Goal: Task Accomplishment & Management: Use online tool/utility

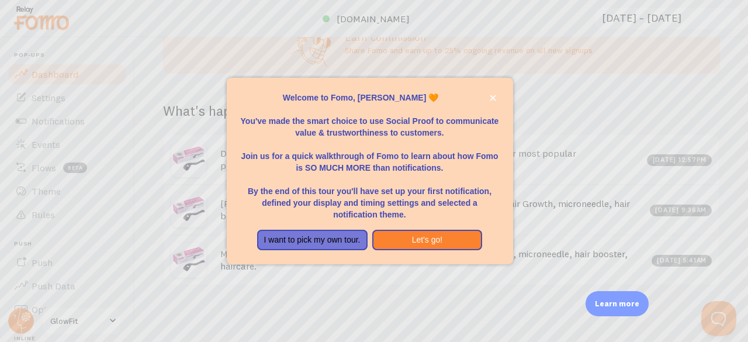
scroll to position [450, 0]
click at [423, 240] on button "Let's go!" at bounding box center [427, 240] width 110 height 21
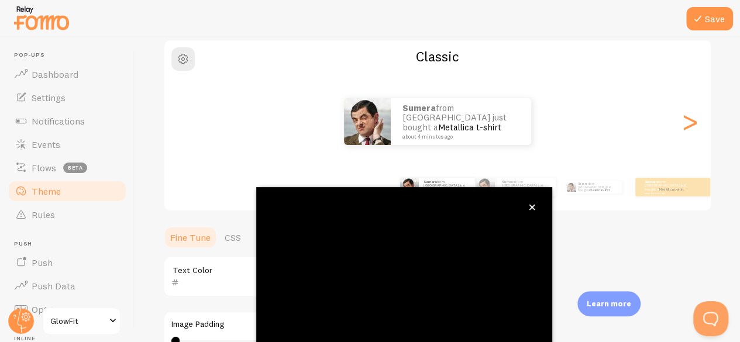
scroll to position [143, 0]
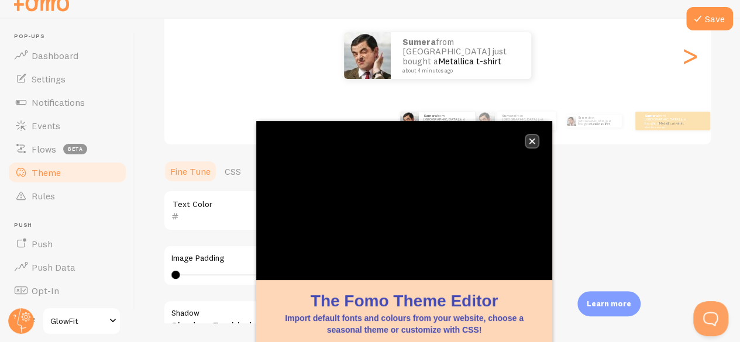
click at [531, 146] on button "close," at bounding box center [532, 141] width 12 height 12
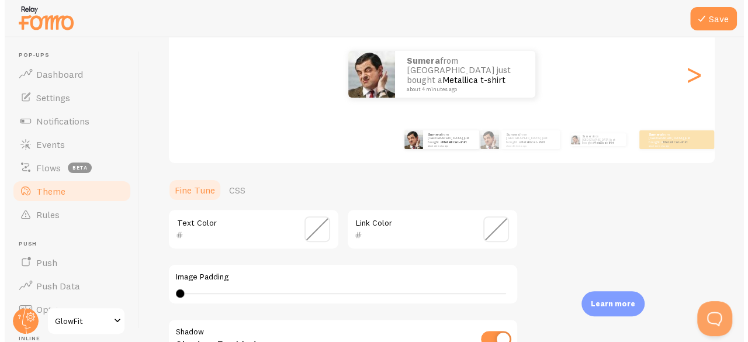
scroll to position [0, 0]
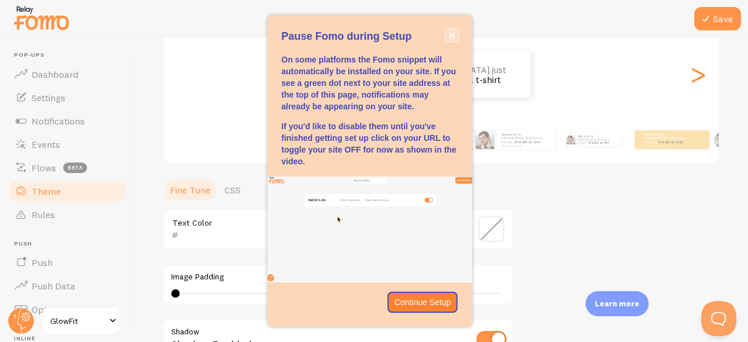
click at [451, 36] on icon "close," at bounding box center [452, 36] width 6 height 6
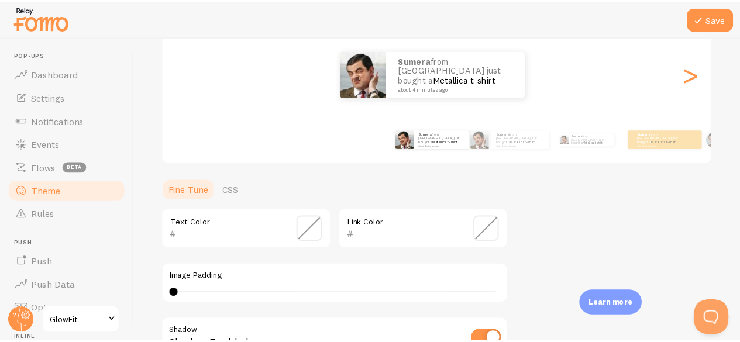
scroll to position [19, 0]
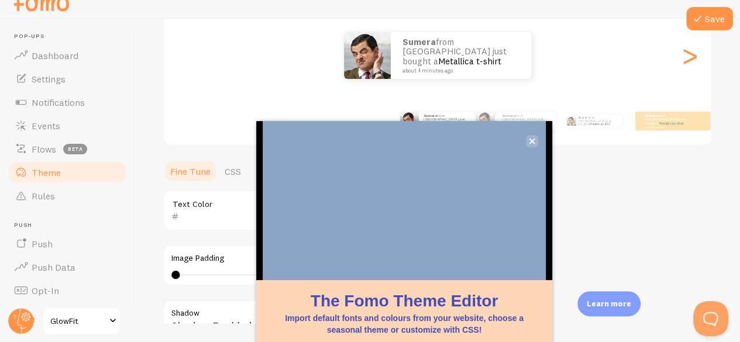
drag, startPoint x: 505, startPoint y: 153, endPoint x: 533, endPoint y: 144, distance: 28.7
click at [533, 144] on body "Pop-ups Dashboard Settings Notifications Events Flows beta Theme Rules [GEOGRAP…" at bounding box center [370, 152] width 740 height 342
click at [533, 144] on button "close," at bounding box center [532, 141] width 12 height 12
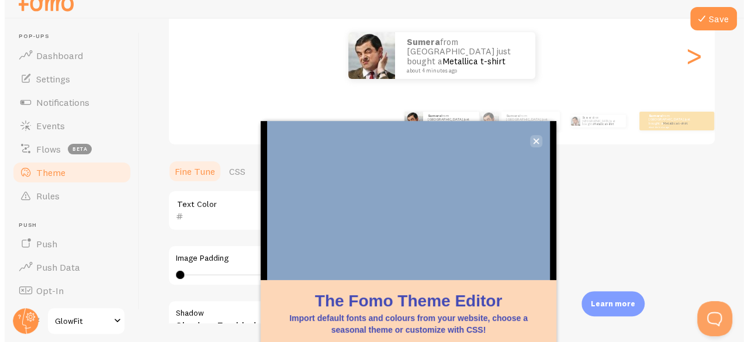
scroll to position [0, 0]
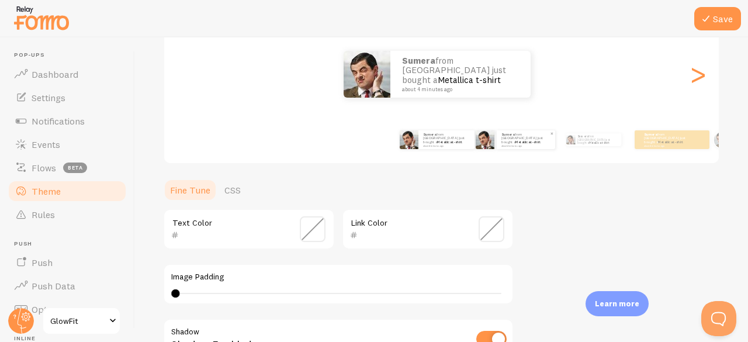
click at [527, 140] on link "Metallica t-shirt" at bounding box center [528, 142] width 25 height 5
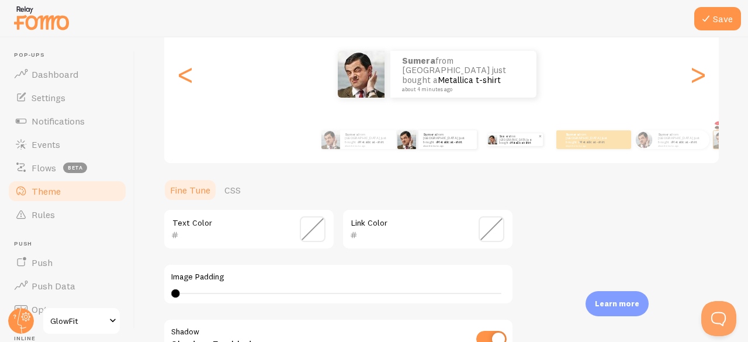
click at [530, 141] on link "Metallica t-shirt" at bounding box center [521, 143] width 20 height 4
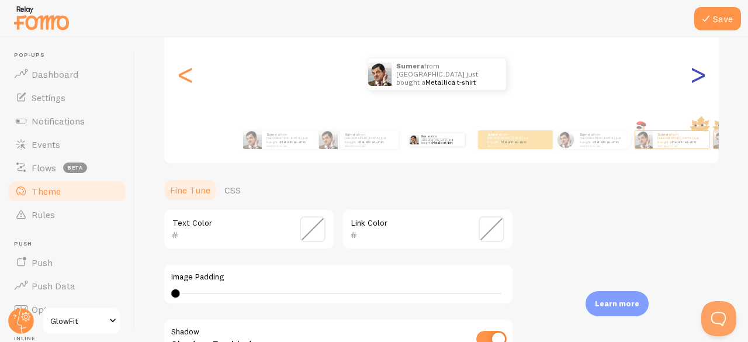
click at [695, 80] on div ">" at bounding box center [698, 74] width 14 height 84
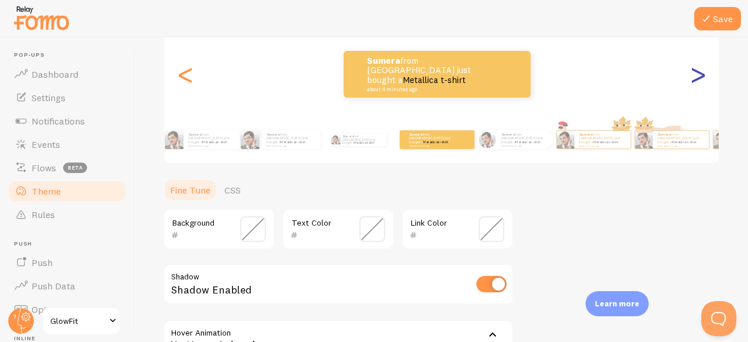
click at [695, 80] on div ">" at bounding box center [698, 74] width 14 height 84
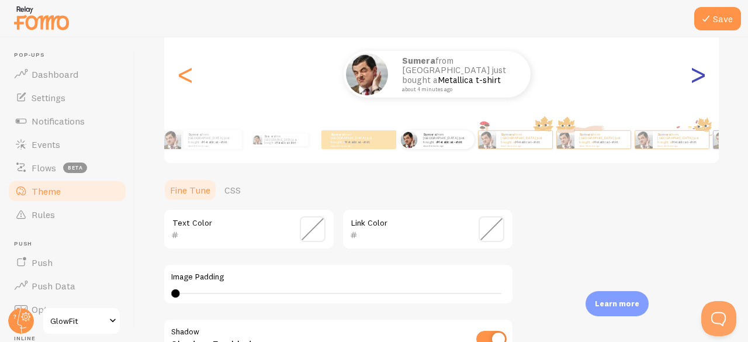
click at [695, 80] on div ">" at bounding box center [698, 74] width 14 height 84
type input "0"
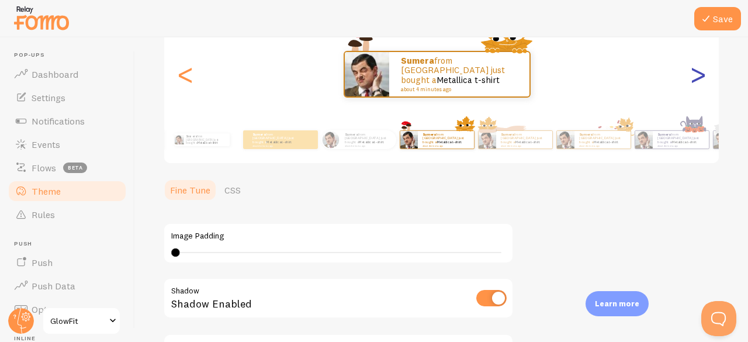
click at [695, 80] on div ">" at bounding box center [698, 74] width 14 height 84
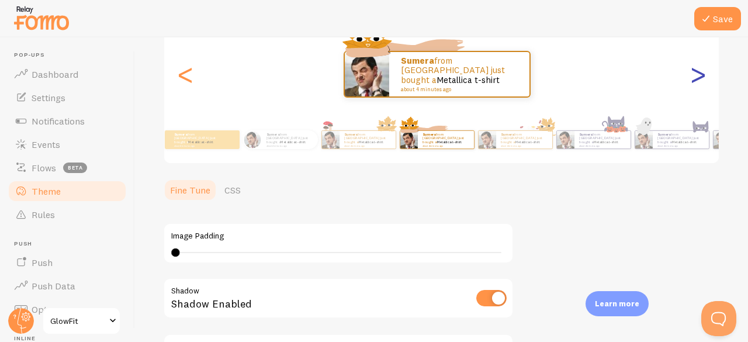
click at [691, 78] on div ">" at bounding box center [698, 74] width 14 height 84
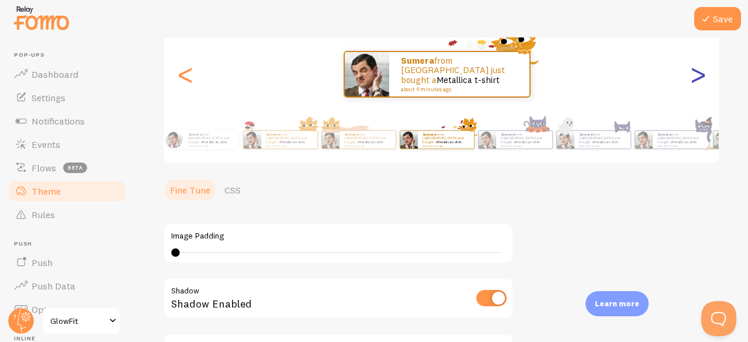
click at [691, 78] on div ">" at bounding box center [698, 74] width 14 height 84
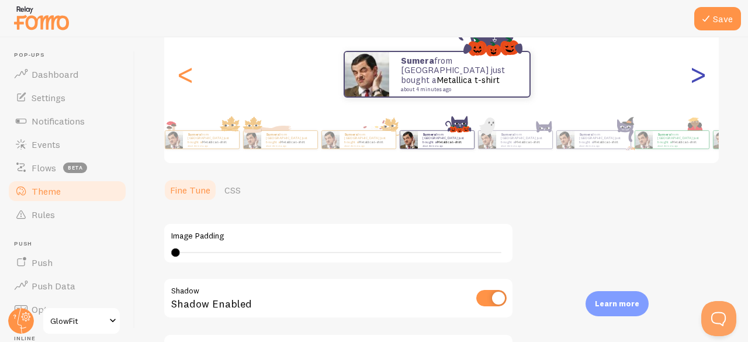
click at [691, 78] on div ">" at bounding box center [698, 74] width 14 height 84
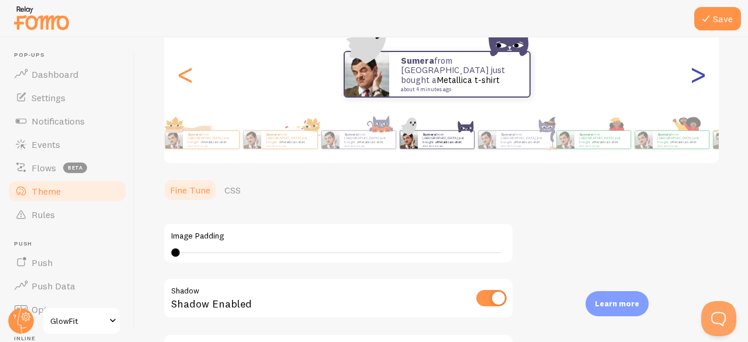
click at [691, 78] on div ">" at bounding box center [698, 74] width 14 height 84
